Goal: Task Accomplishment & Management: Manage account settings

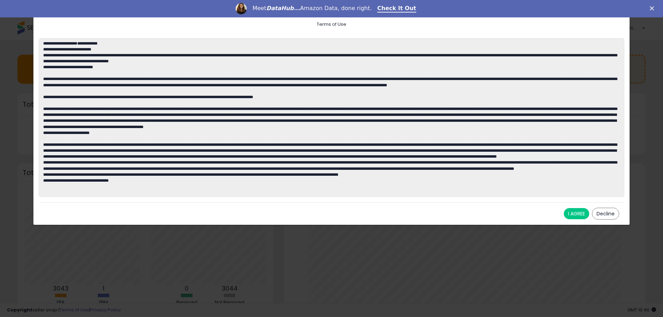
click at [576, 211] on button "I AGREE" at bounding box center [576, 213] width 25 height 11
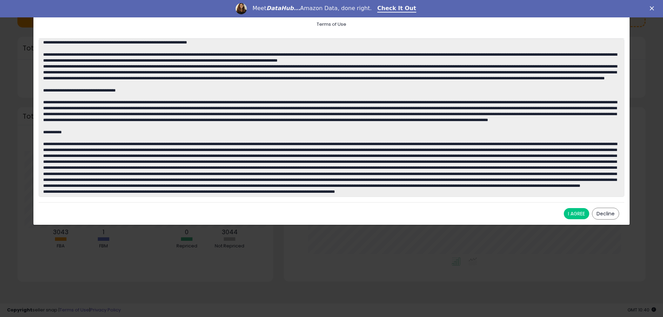
scroll to position [1079, 0]
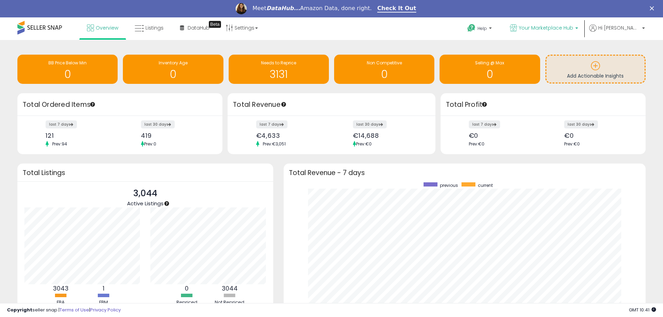
click at [562, 29] on span "Your Marketplace Hub" at bounding box center [546, 27] width 54 height 7
click at [566, 54] on p "Your Marketplace Hub 3,044 listings" at bounding box center [527, 50] width 103 height 14
click at [559, 50] on p "Your Marketplace Hub 3,044 listings" at bounding box center [527, 50] width 103 height 14
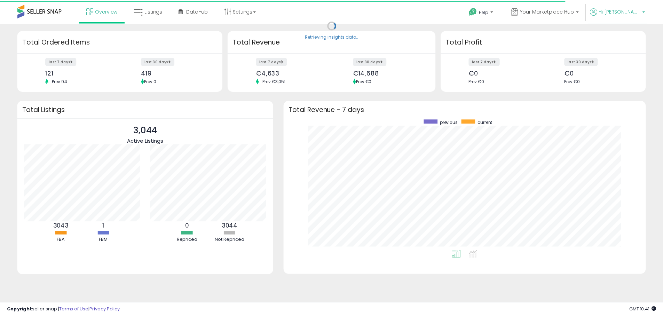
scroll to position [347709, 347493]
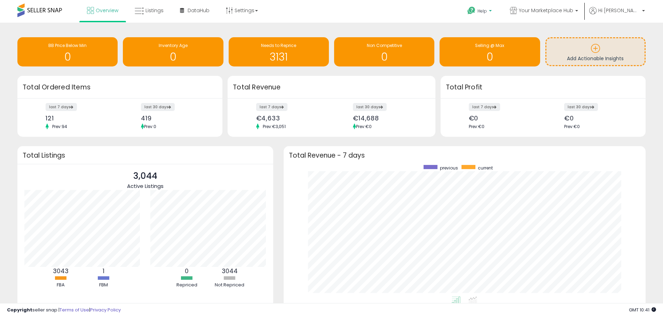
click at [487, 14] on span "Help" at bounding box center [481, 11] width 9 height 6
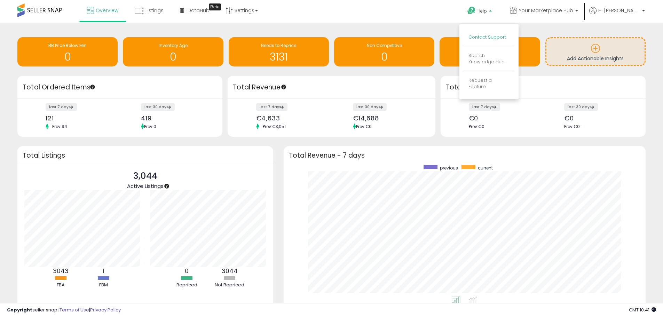
click at [503, 38] on link "Contact Support" at bounding box center [487, 37] width 38 height 7
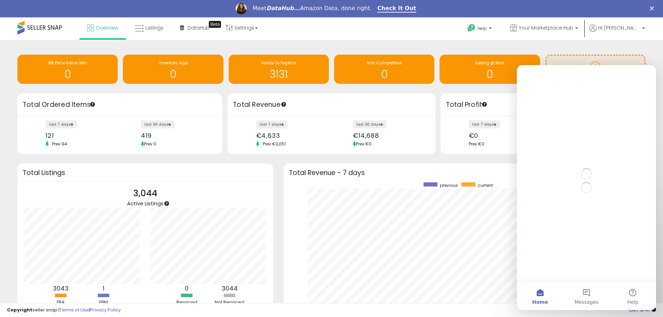
scroll to position [0, 0]
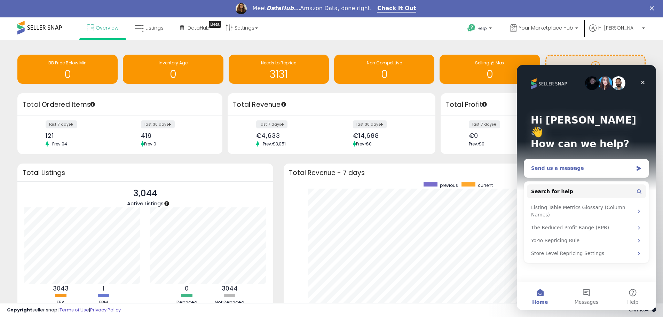
click at [548, 165] on div "Send us a message" at bounding box center [582, 168] width 102 height 7
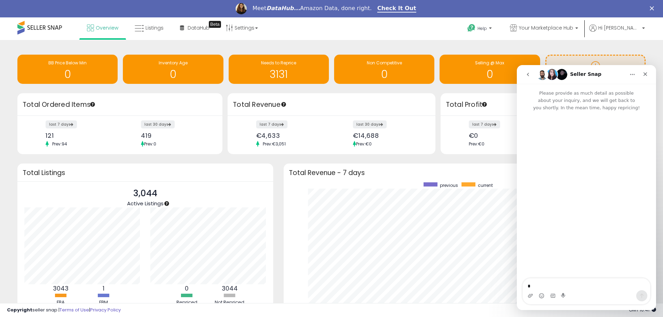
type textarea "**"
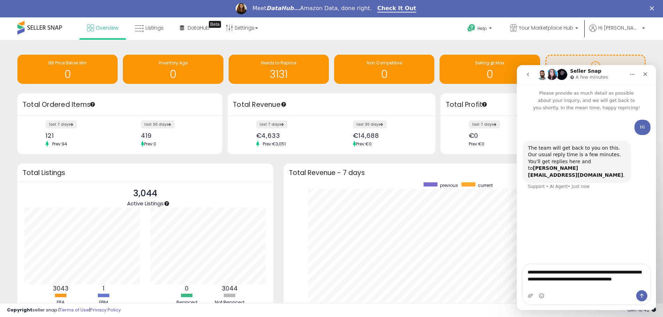
type textarea "**********"
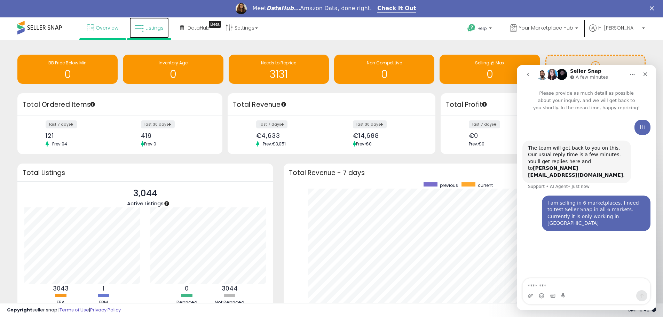
click at [145, 29] on span "Listings" at bounding box center [154, 27] width 18 height 7
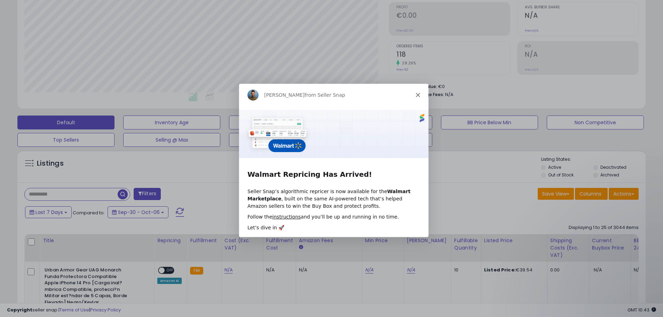
scroll to position [104, 0]
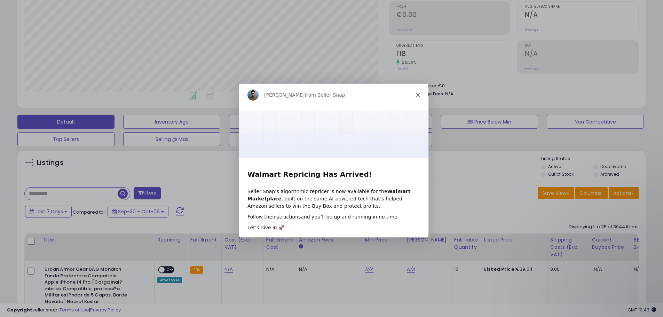
click at [415, 94] on icon "Close" at bounding box center [417, 95] width 4 height 4
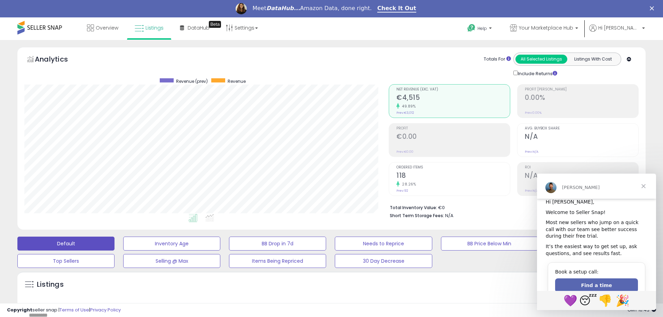
scroll to position [13, 0]
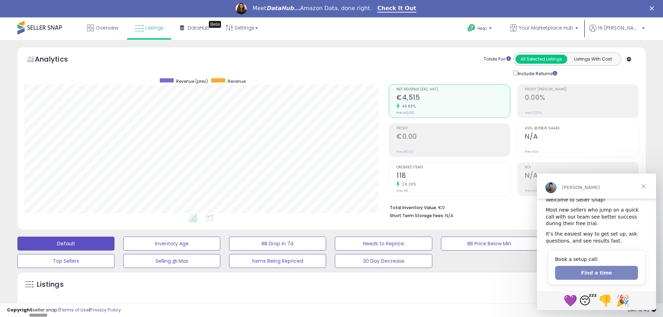
click at [589, 271] on button "Find a time" at bounding box center [596, 273] width 83 height 14
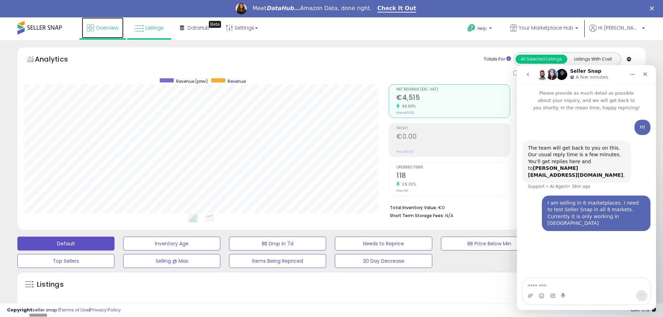
click at [103, 30] on span "Overview" at bounding box center [107, 27] width 23 height 7
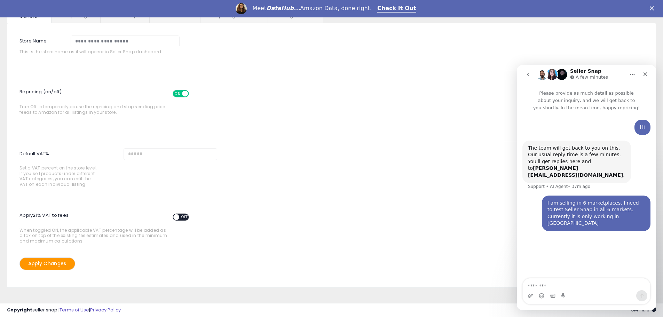
scroll to position [67, 0]
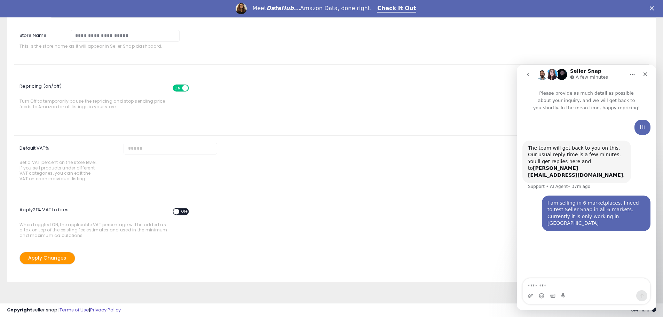
click at [181, 212] on span "OFF" at bounding box center [184, 212] width 11 height 6
click at [151, 147] on input "Default VAT% Set a VAT percent on the store level. If you sell products under d…" at bounding box center [170, 149] width 94 height 12
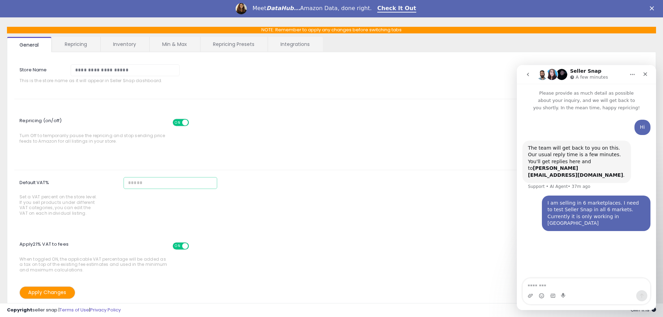
scroll to position [0, 0]
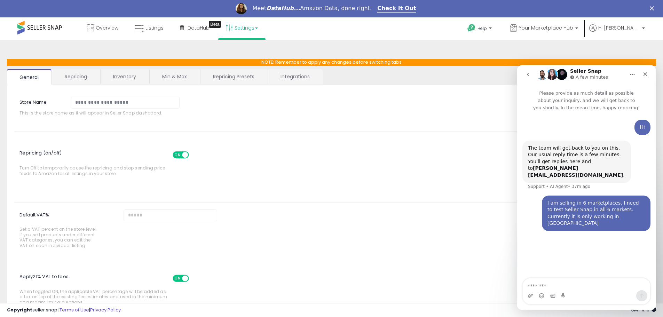
click at [84, 75] on link "Repricing" at bounding box center [75, 76] width 47 height 15
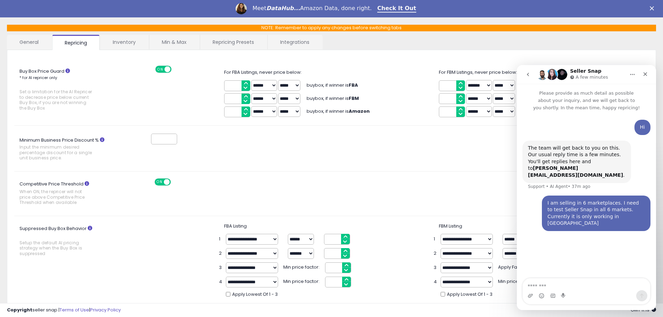
scroll to position [35, 0]
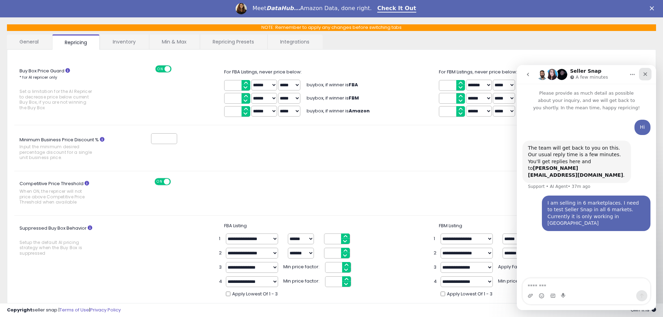
click at [649, 76] on div "Close" at bounding box center [645, 74] width 13 height 13
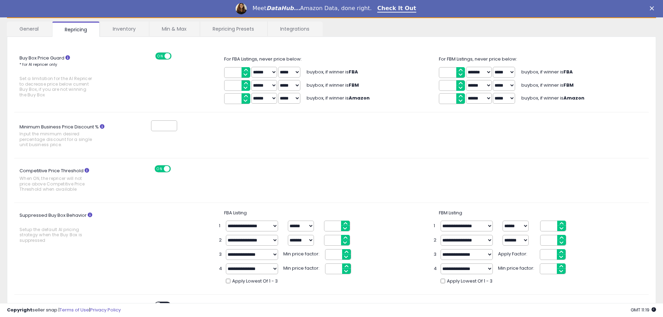
scroll to position [0, 0]
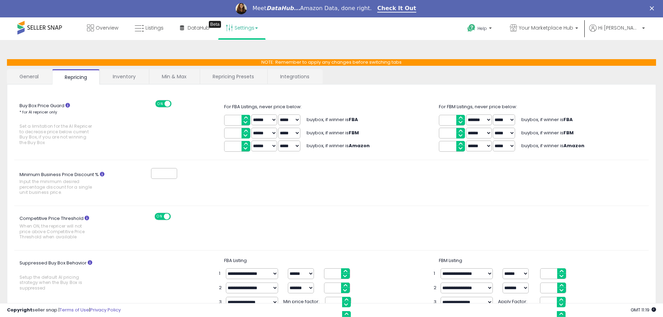
click at [188, 73] on link "Min & Max" at bounding box center [174, 76] width 50 height 15
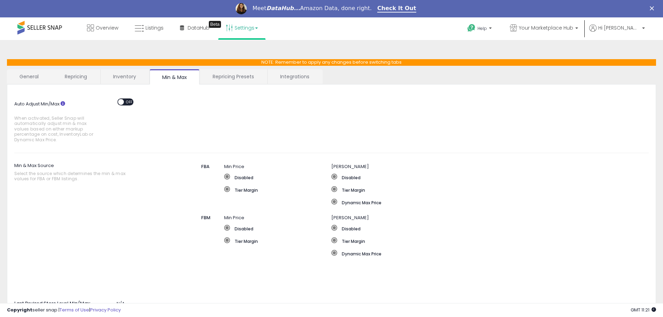
click at [275, 74] on link "Integrations" at bounding box center [294, 76] width 54 height 15
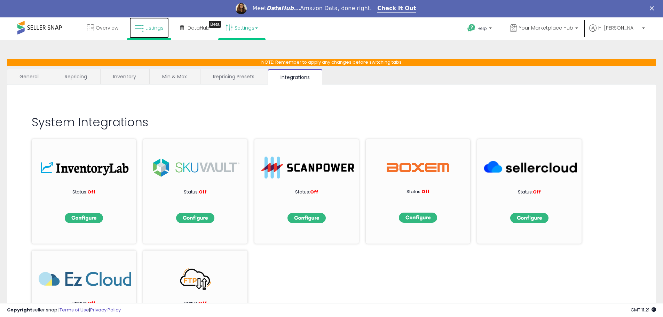
click at [139, 32] on icon at bounding box center [139, 28] width 9 height 9
